Goal: Submit feedback/report problem: Submit feedback/report problem

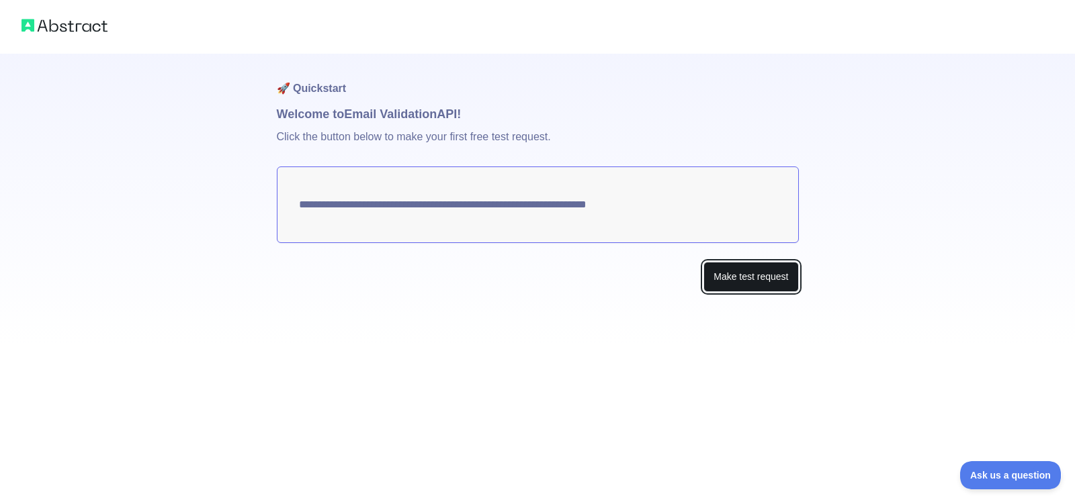
click at [763, 279] on button "Make test request" at bounding box center [750, 277] width 95 height 30
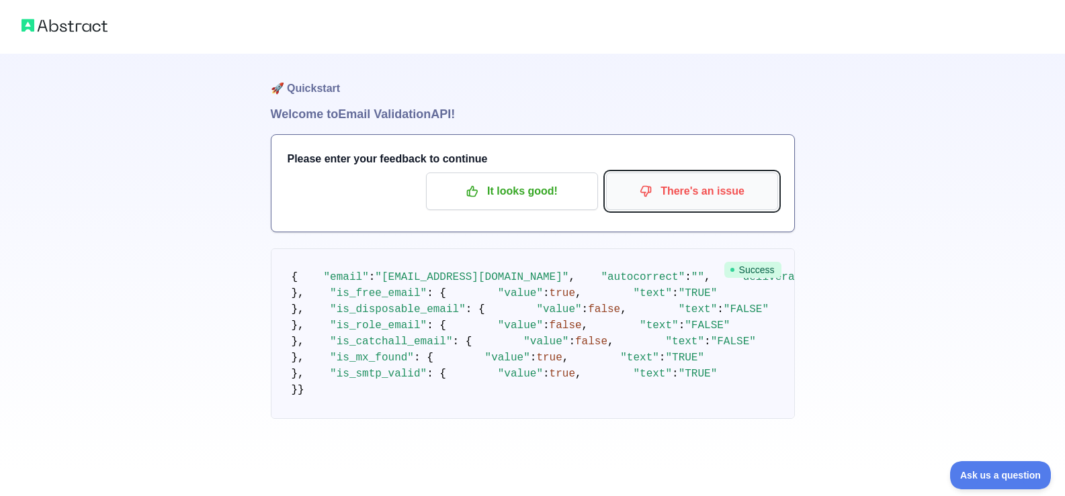
click at [689, 202] on p "There's an issue" at bounding box center [692, 191] width 152 height 23
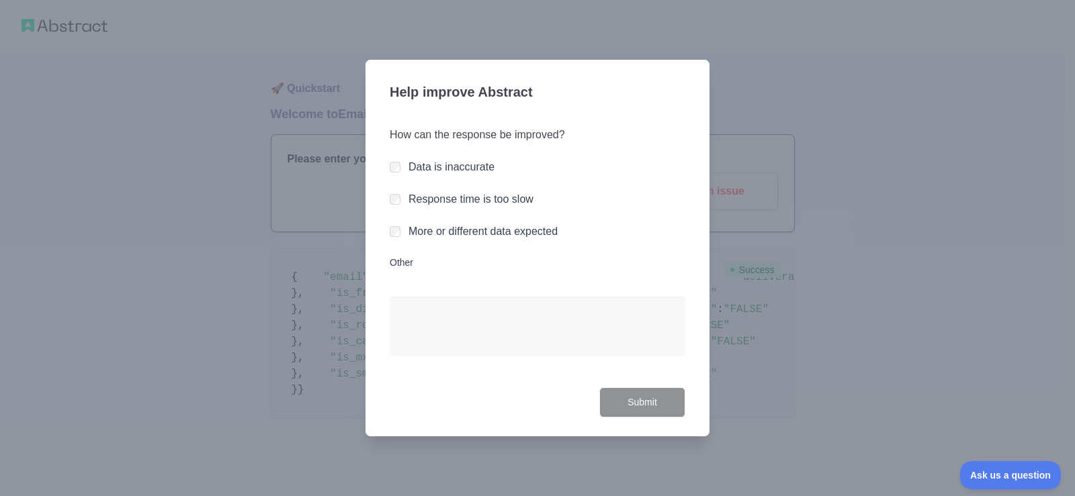
click at [756, 391] on div at bounding box center [537, 248] width 1075 height 496
click at [665, 420] on div "Help improve Abstract How can the response be improved? Data is inaccurate Resp…" at bounding box center [537, 248] width 344 height 377
click at [662, 387] on div "How can the response be improved? Data is inaccurate Response time is too slow …" at bounding box center [538, 249] width 296 height 277
click at [403, 228] on div "More or different data expected" at bounding box center [538, 232] width 296 height 16
click at [499, 198] on label "Response time is too slow" at bounding box center [470, 198] width 125 height 11
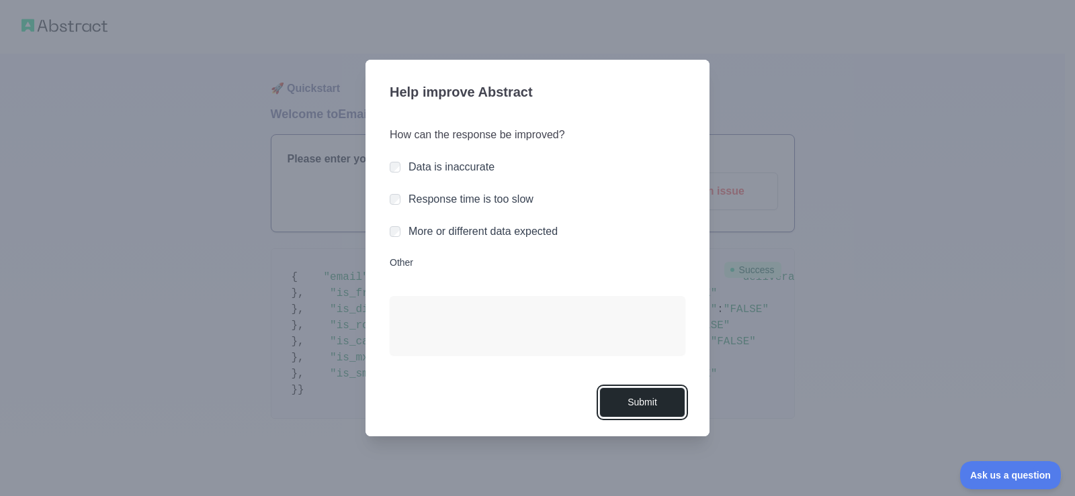
click at [630, 407] on button "Submit" at bounding box center [642, 403] width 86 height 30
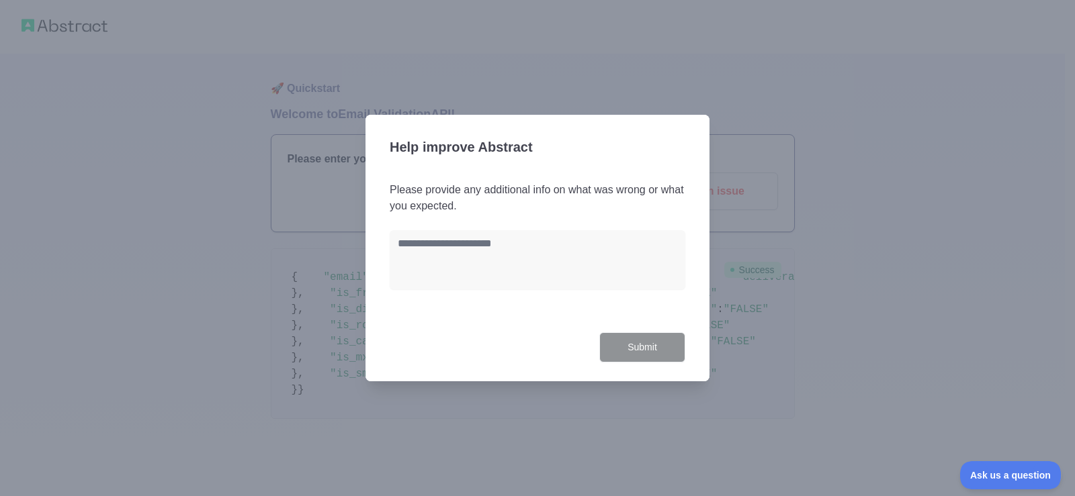
click at [660, 353] on div "Help improve Abstract Please provide any additional info on what was wrong or w…" at bounding box center [537, 248] width 344 height 267
click at [603, 270] on textarea at bounding box center [538, 259] width 296 height 59
click at [602, 268] on textarea at bounding box center [538, 259] width 296 height 59
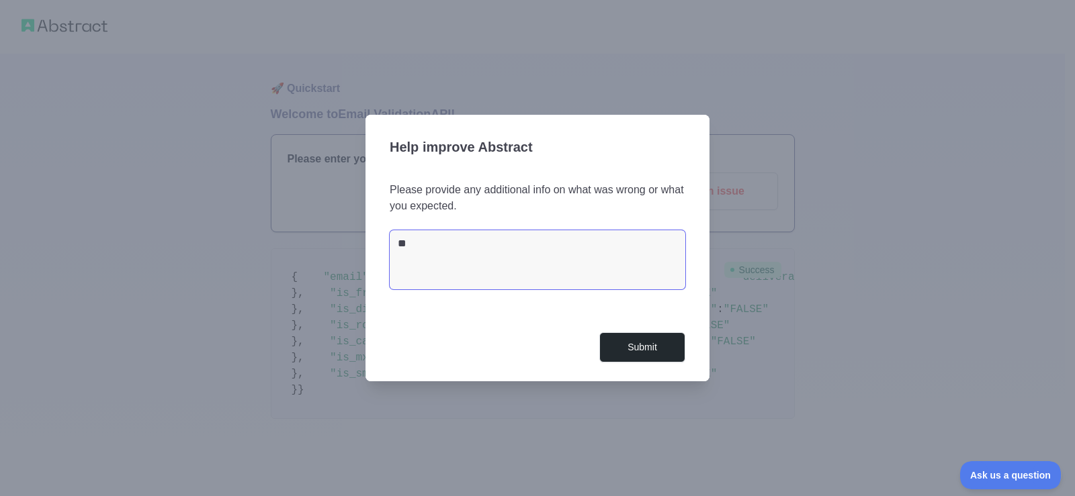
type textarea "*"
type textarea "****"
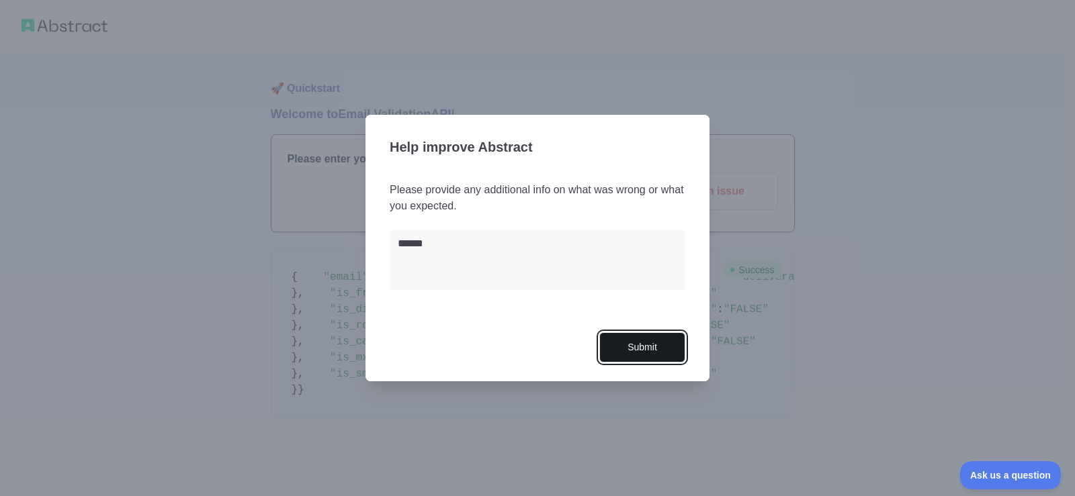
click at [640, 357] on button "Submit" at bounding box center [642, 348] width 86 height 30
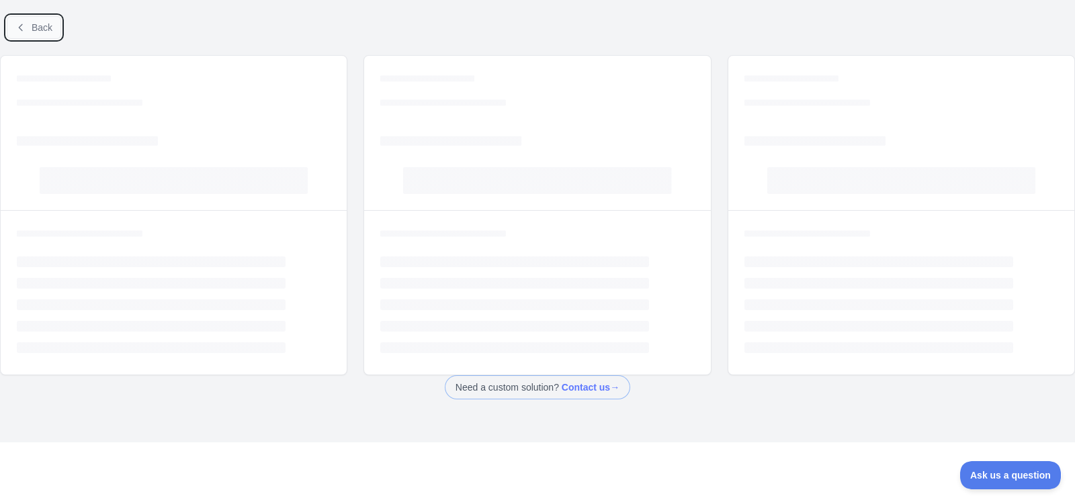
click at [46, 32] on span "Back" at bounding box center [42, 27] width 21 height 11
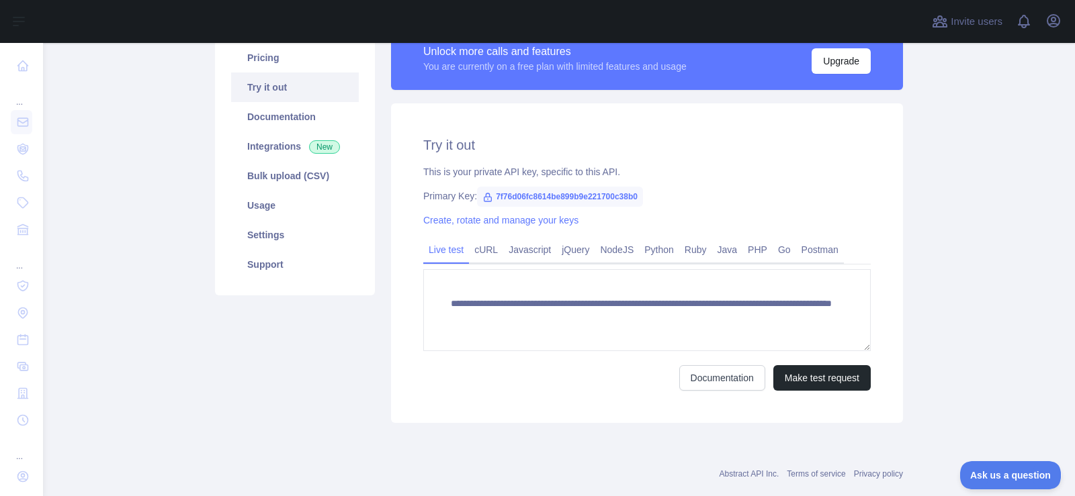
scroll to position [134, 0]
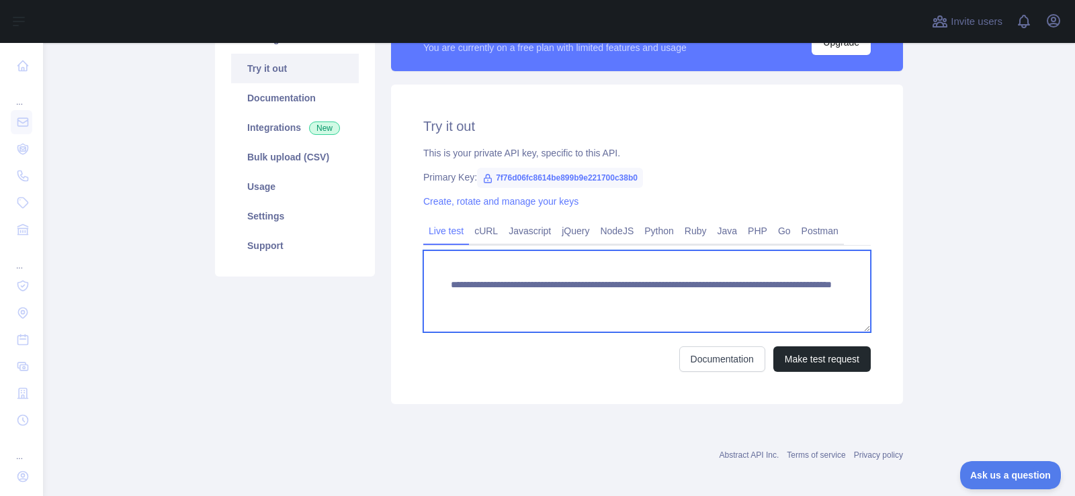
click at [679, 286] on textarea "**********" at bounding box center [646, 292] width 447 height 82
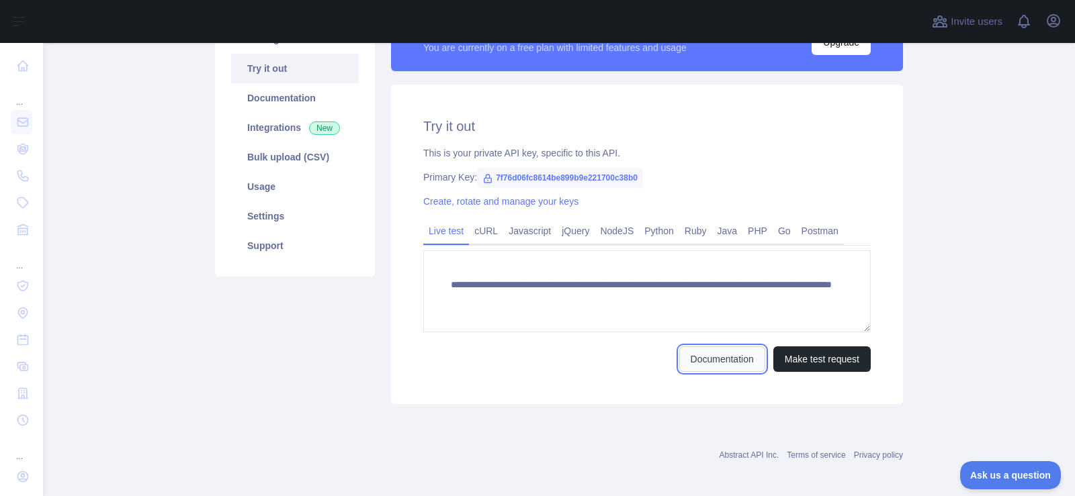
click at [719, 357] on link "Documentation" at bounding box center [722, 360] width 86 height 26
